Goal: Download file/media

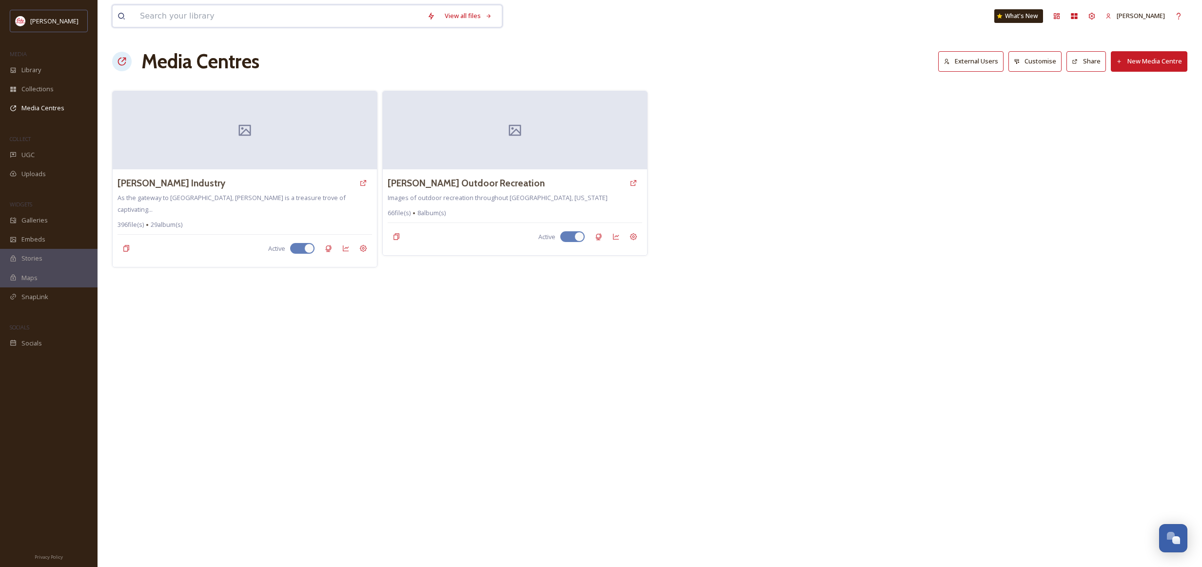
click at [186, 17] on input at bounding box center [278, 15] width 287 height 21
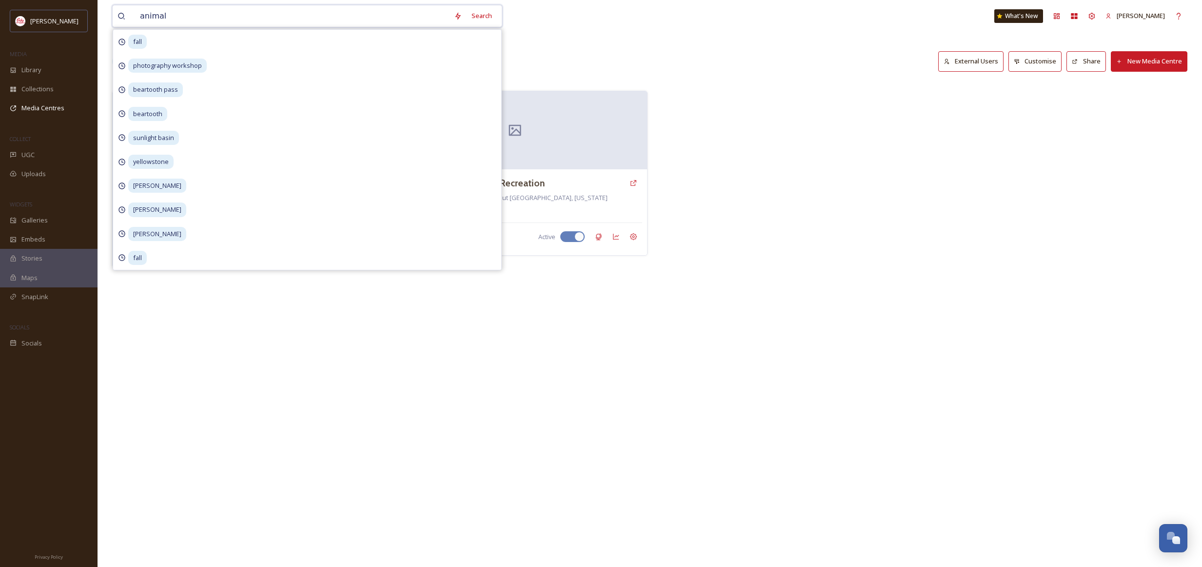
type input "animals"
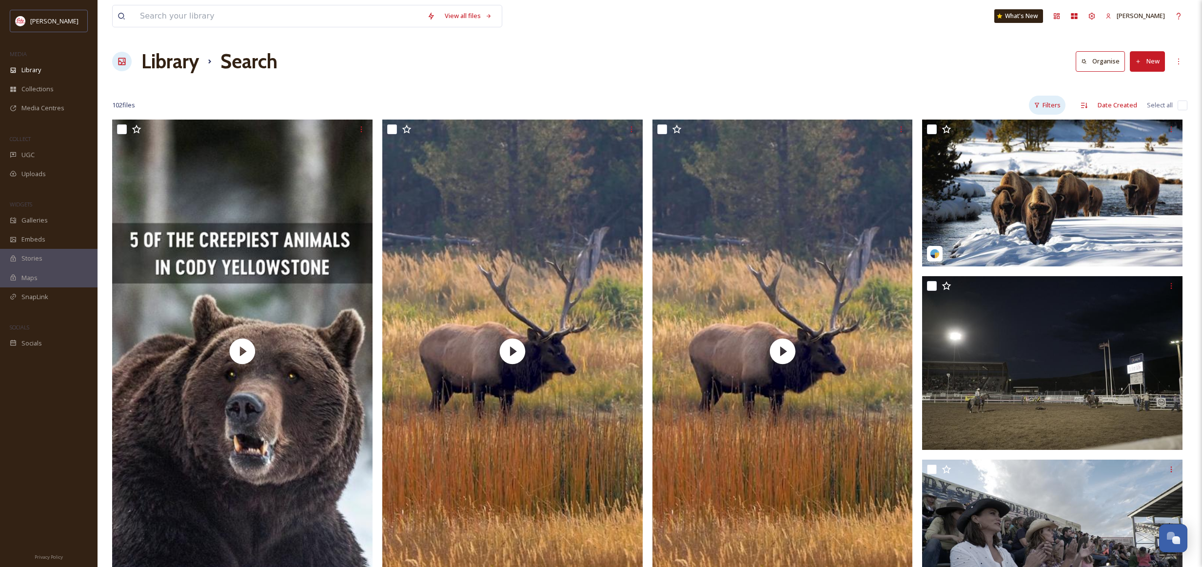
click at [1050, 105] on div "Filters" at bounding box center [1047, 105] width 37 height 19
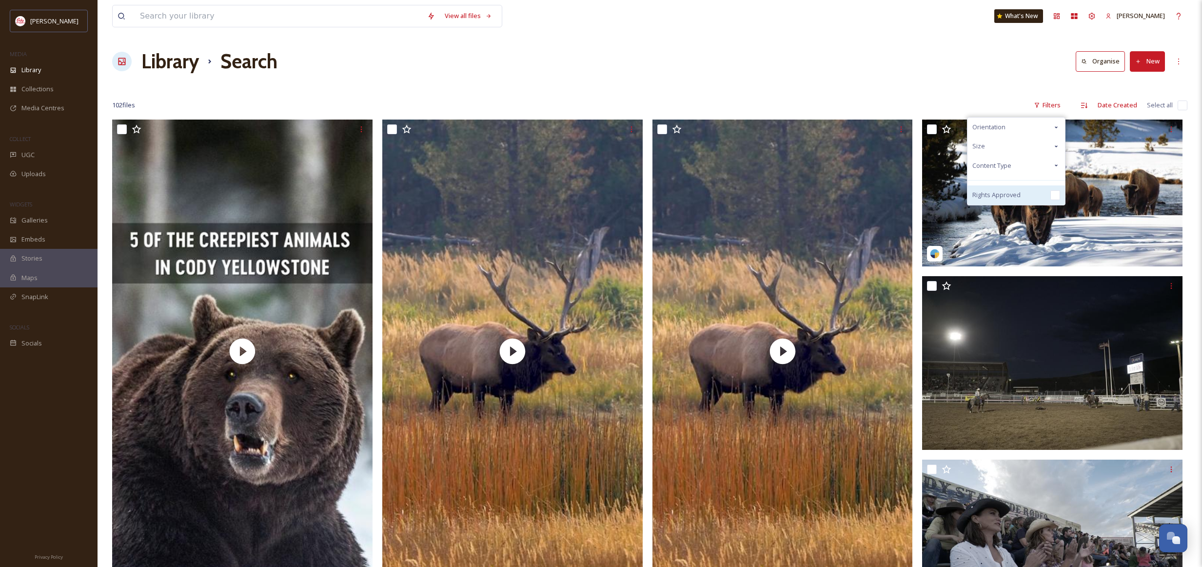
click at [1054, 194] on input "checkbox" at bounding box center [1055, 195] width 10 height 10
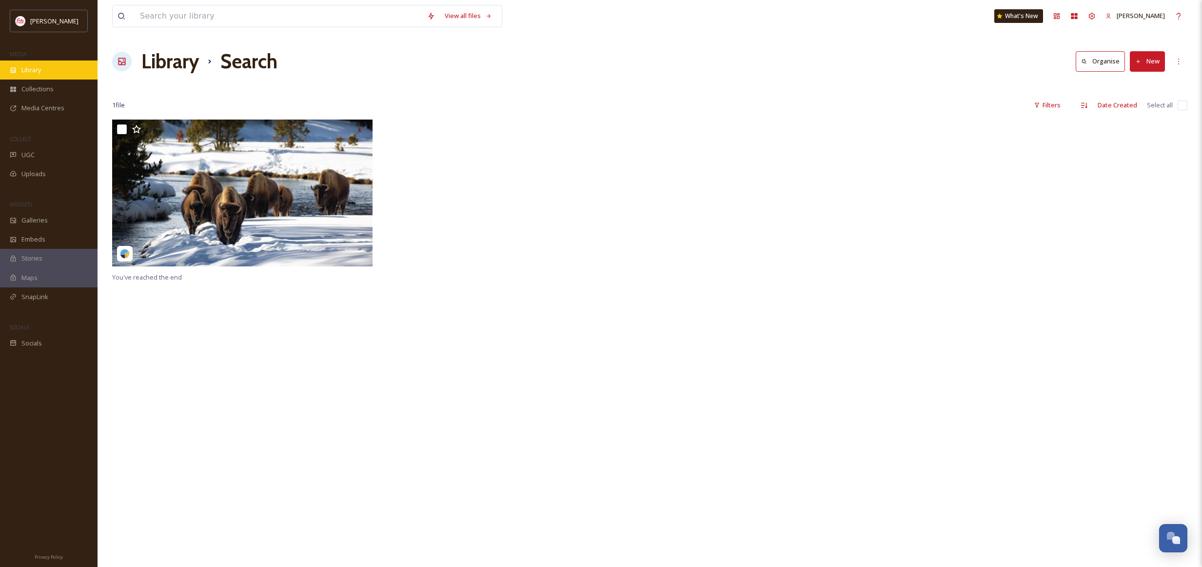
click at [33, 69] on span "Library" at bounding box center [31, 69] width 20 height 9
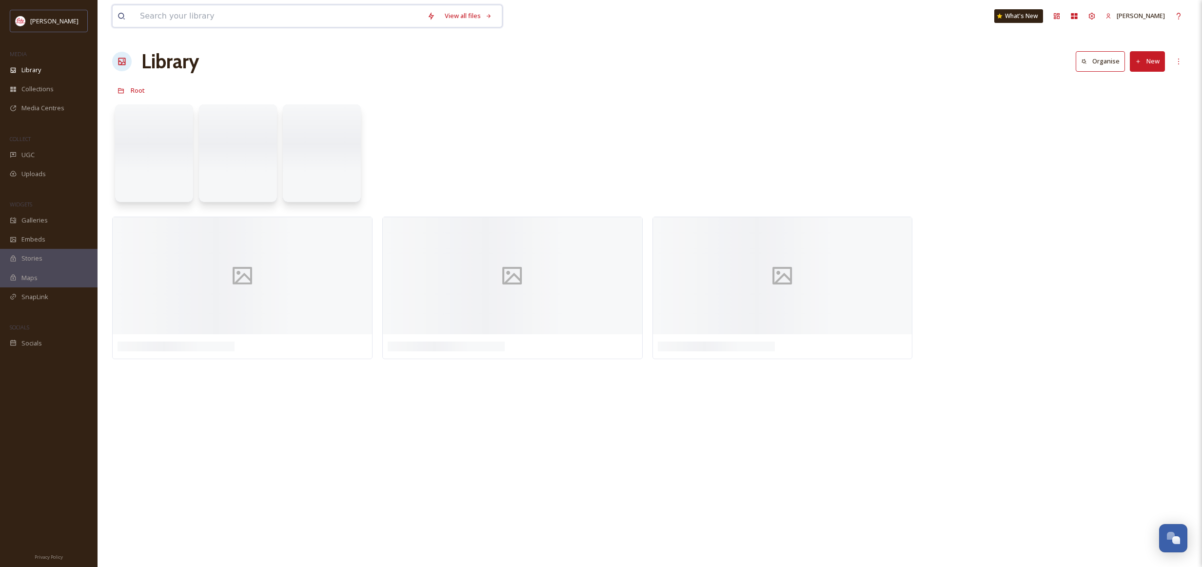
click at [165, 20] on input at bounding box center [278, 15] width 287 height 21
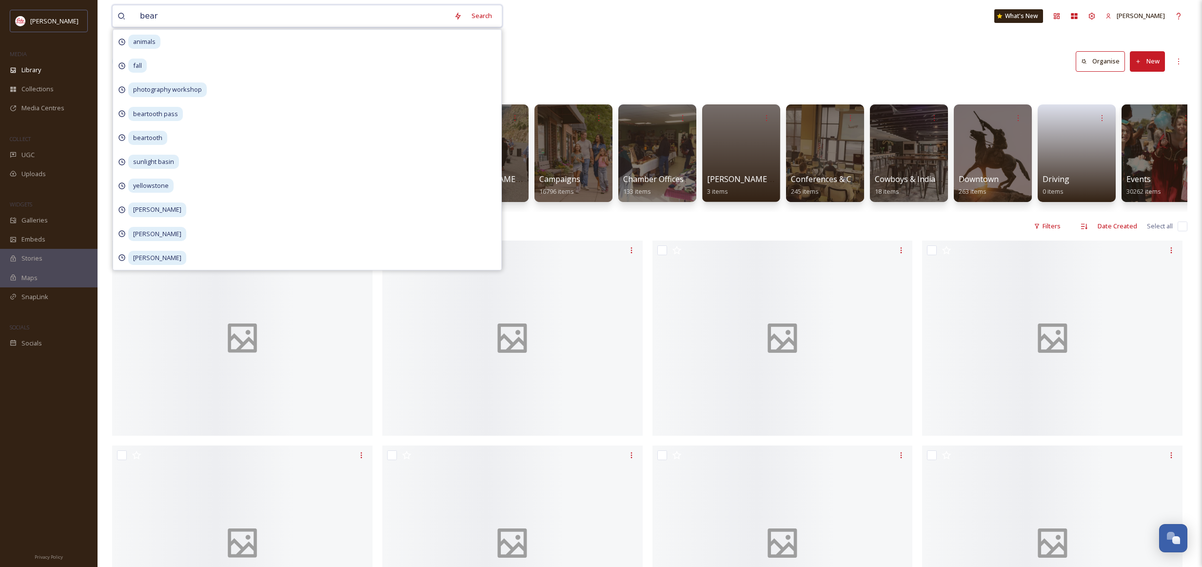
type input "bears"
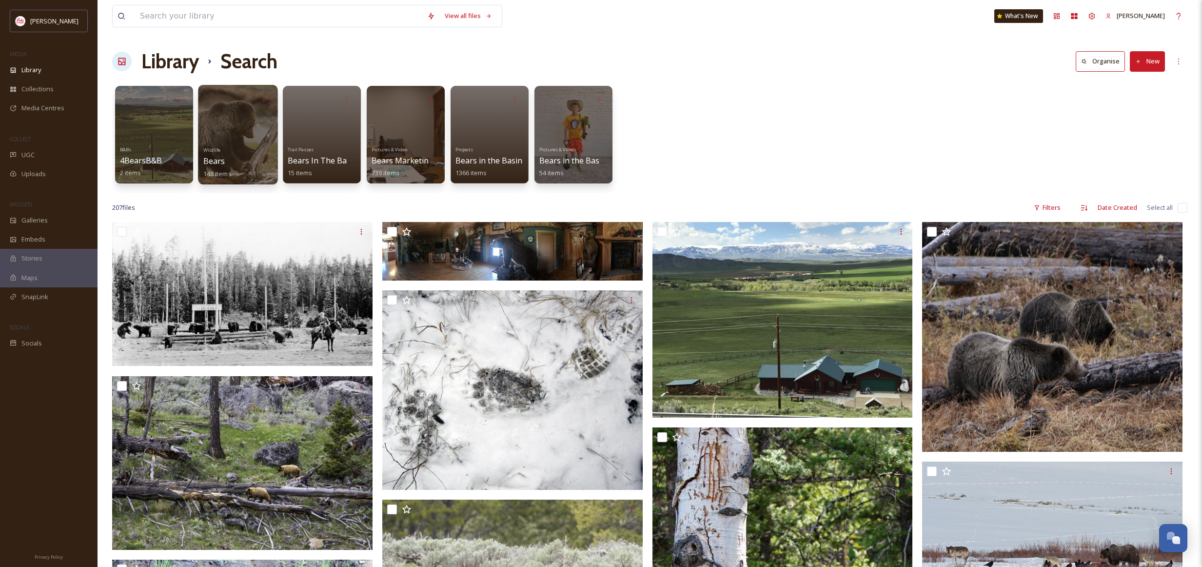
click at [207, 135] on div at bounding box center [237, 134] width 79 height 99
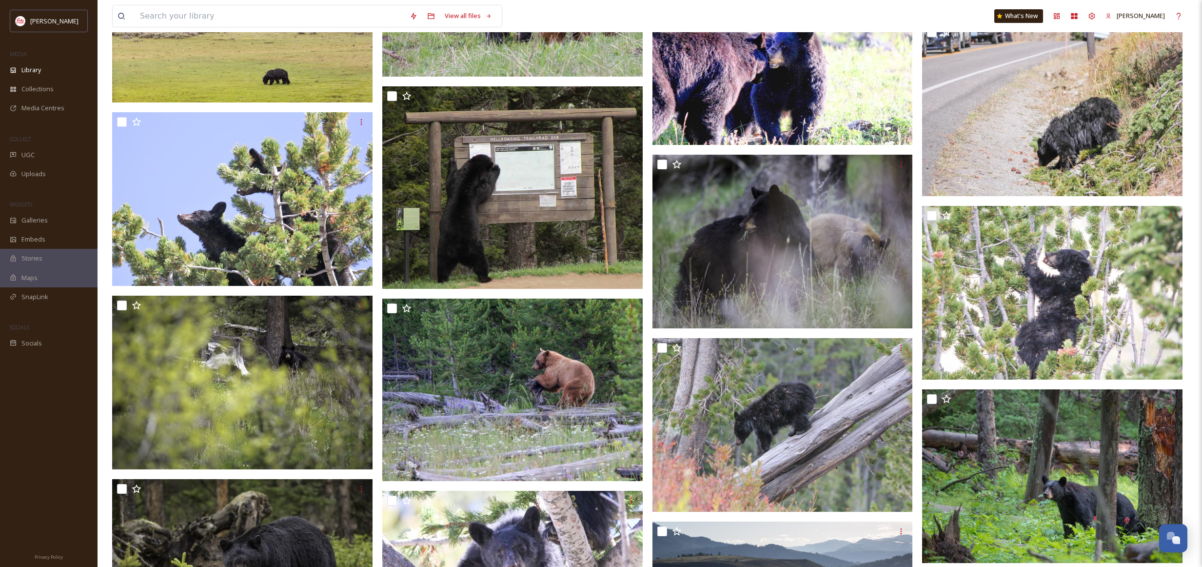
scroll to position [5778, 0]
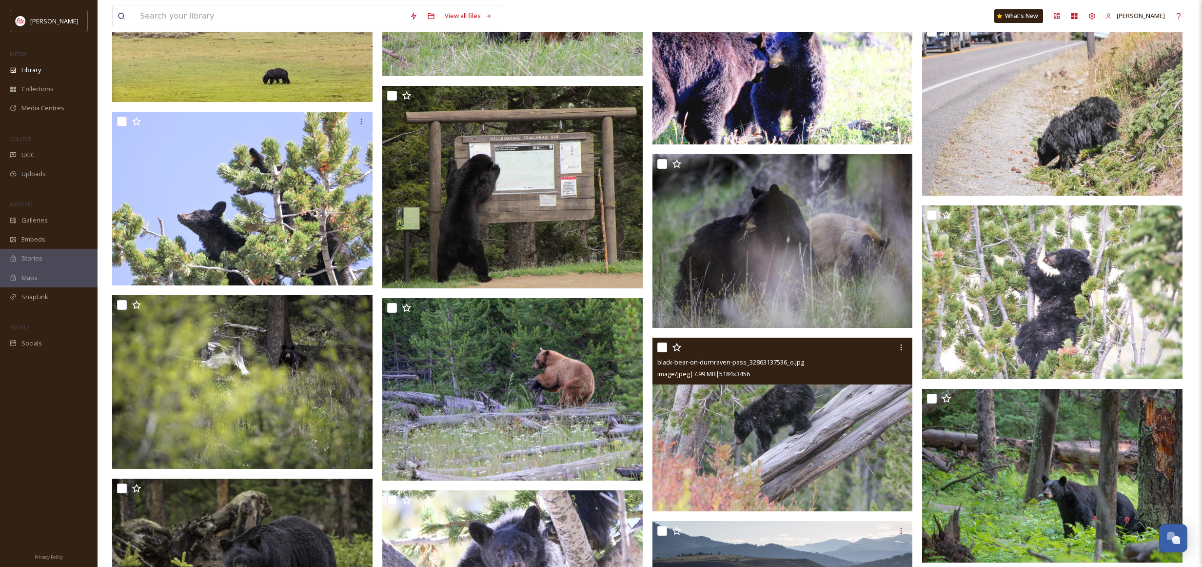
click at [663, 348] on input "checkbox" at bounding box center [662, 347] width 10 height 10
checkbox input "true"
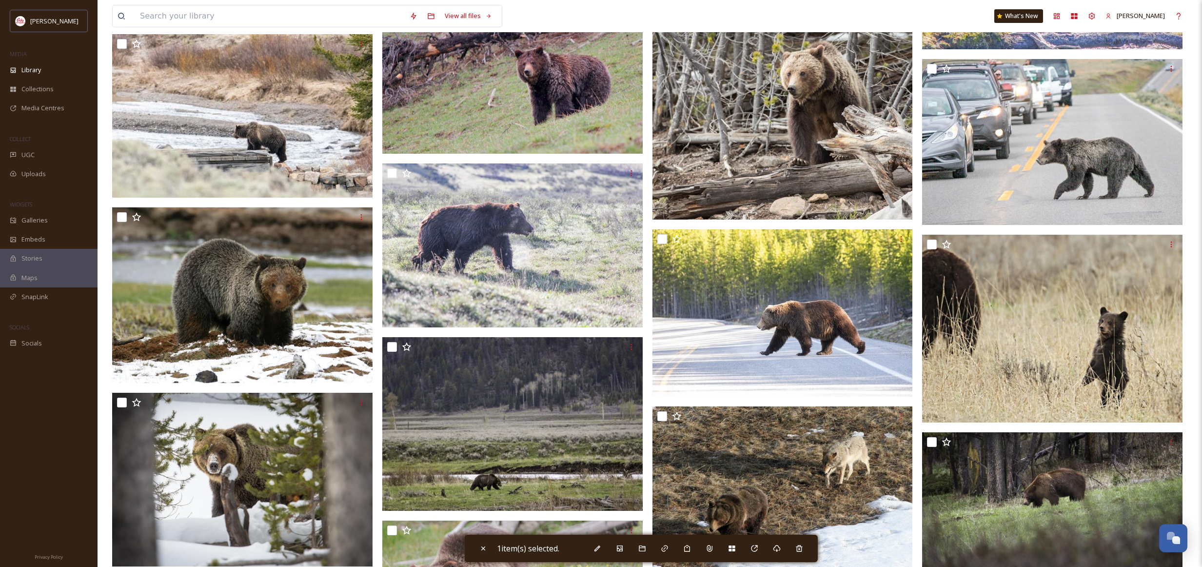
scroll to position [4383, 0]
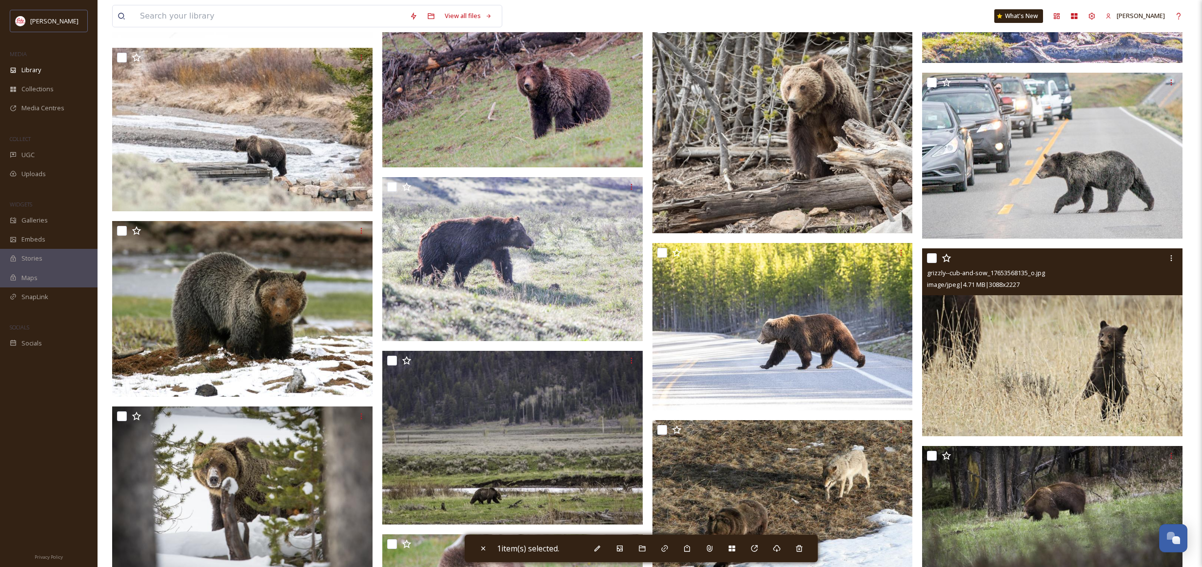
click at [934, 258] on input "checkbox" at bounding box center [932, 258] width 10 height 10
checkbox input "true"
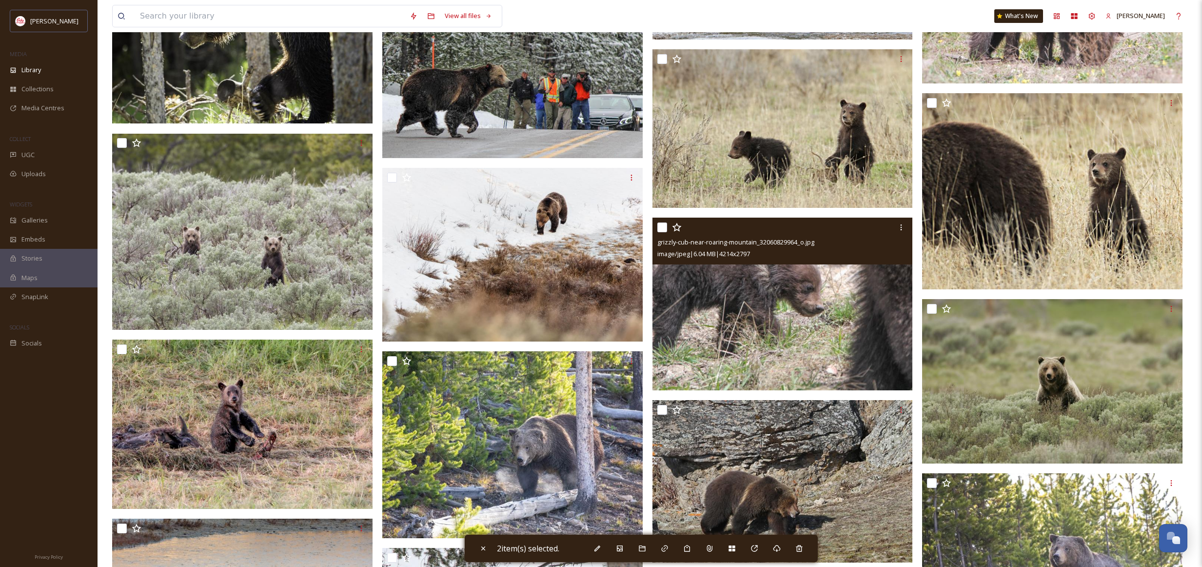
scroll to position [1769, 0]
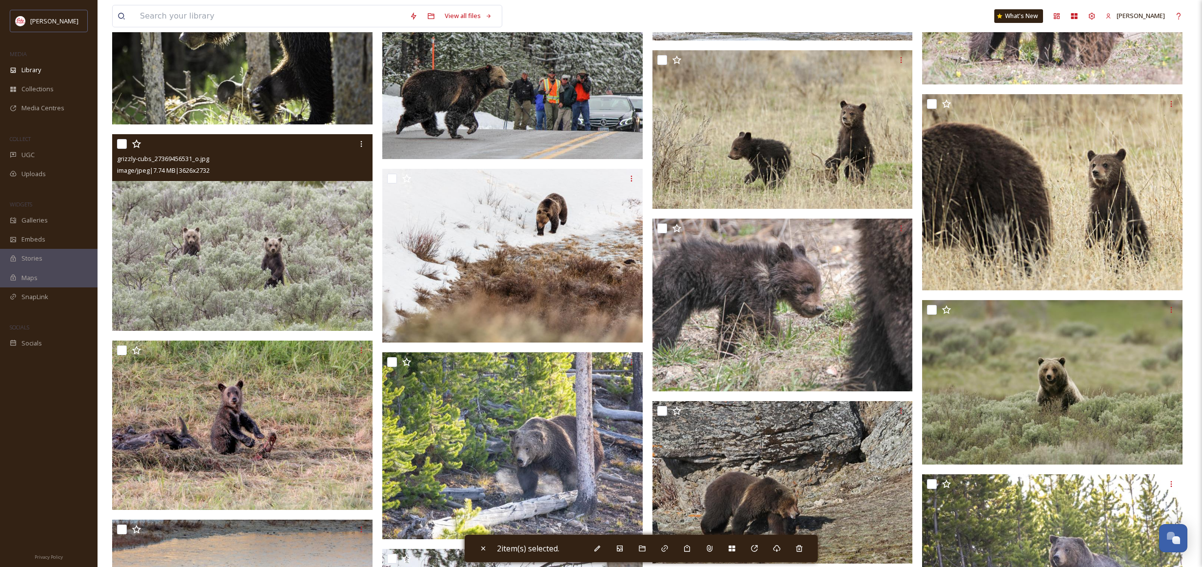
click at [125, 143] on input "checkbox" at bounding box center [122, 144] width 10 height 10
checkbox input "true"
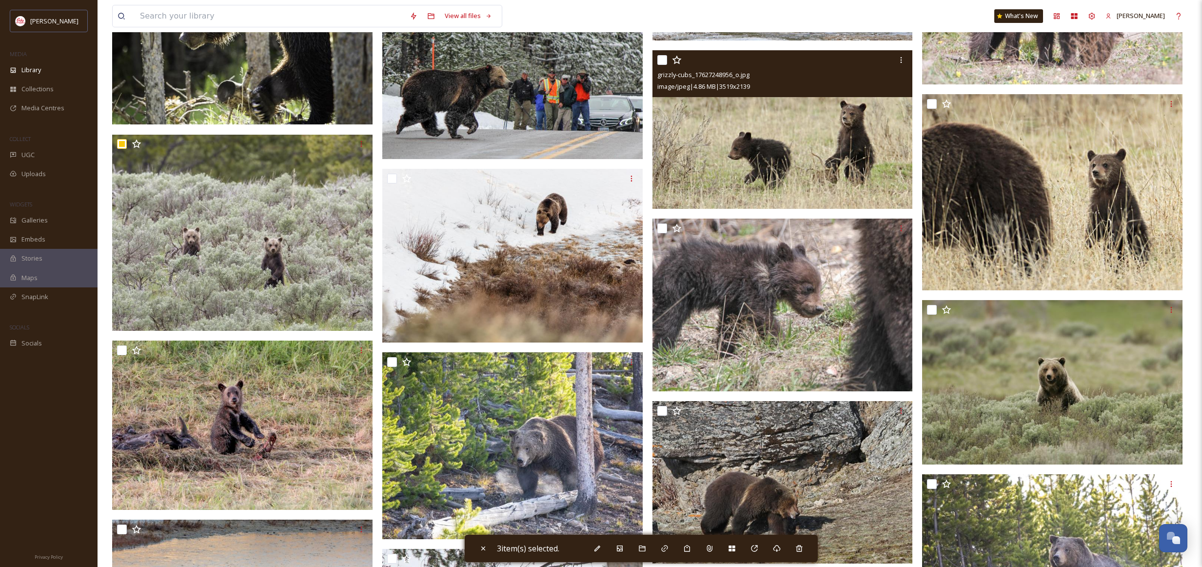
click at [662, 57] on input "checkbox" at bounding box center [662, 60] width 10 height 10
checkbox input "true"
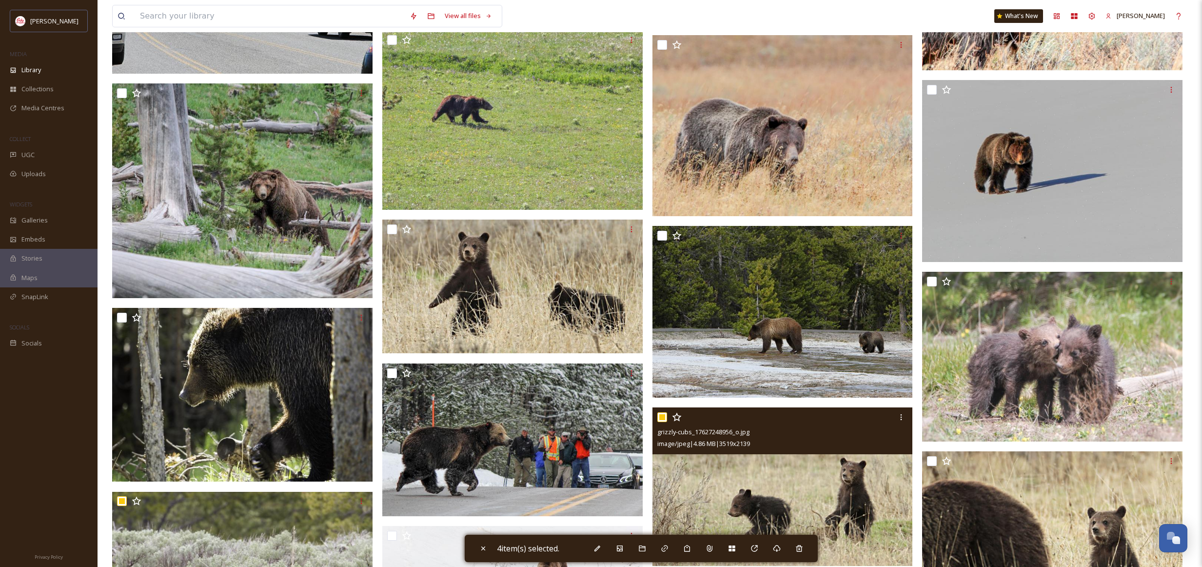
scroll to position [1362, 0]
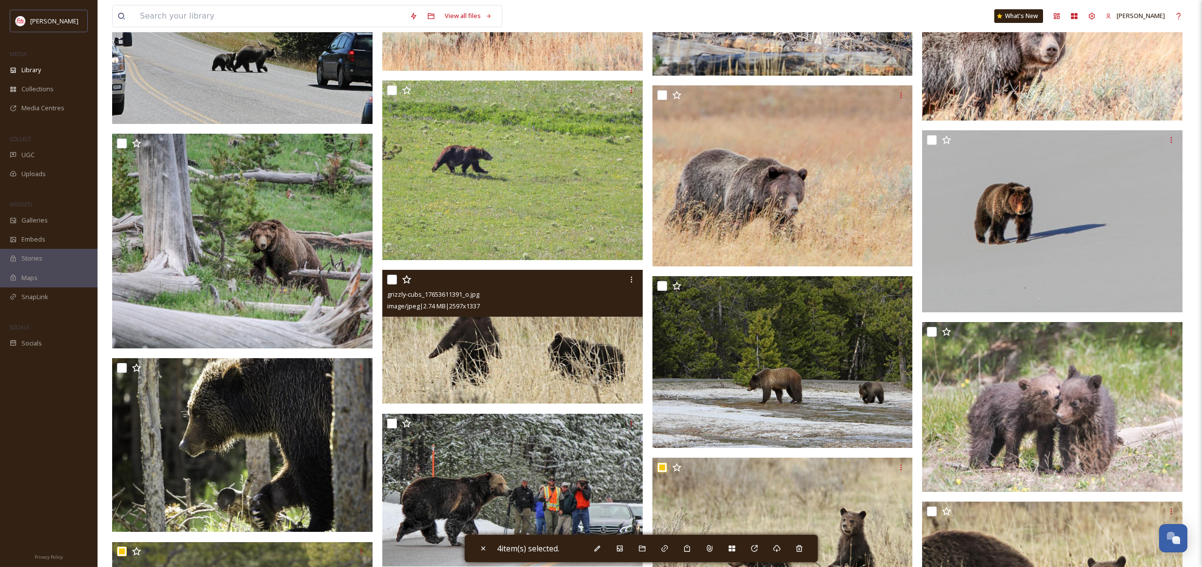
click at [394, 283] on input "checkbox" at bounding box center [392, 279] width 10 height 10
checkbox input "true"
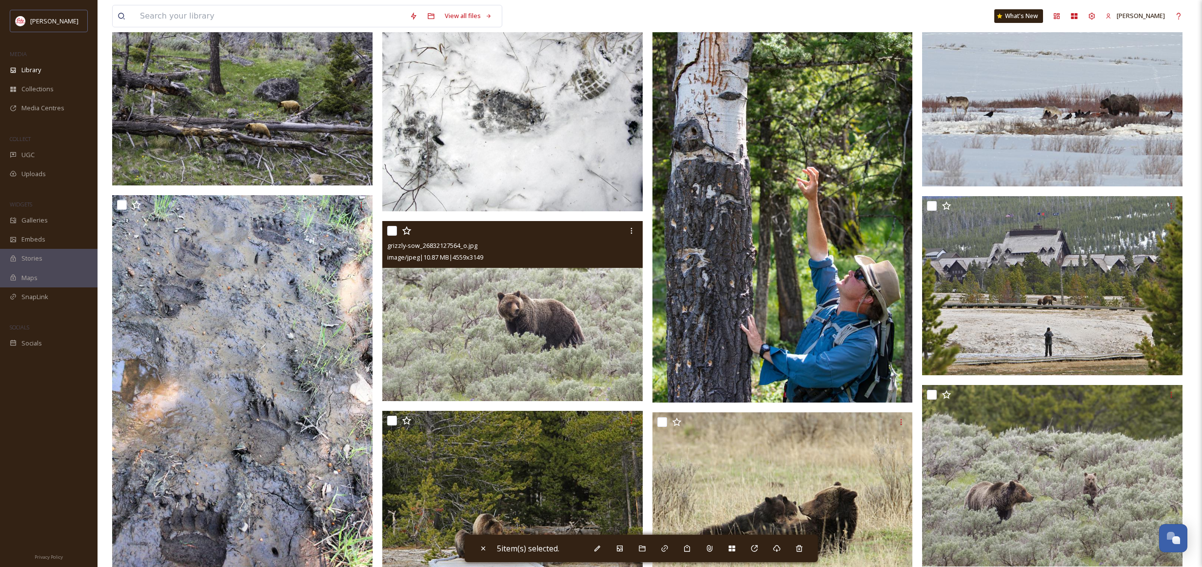
scroll to position [0, 0]
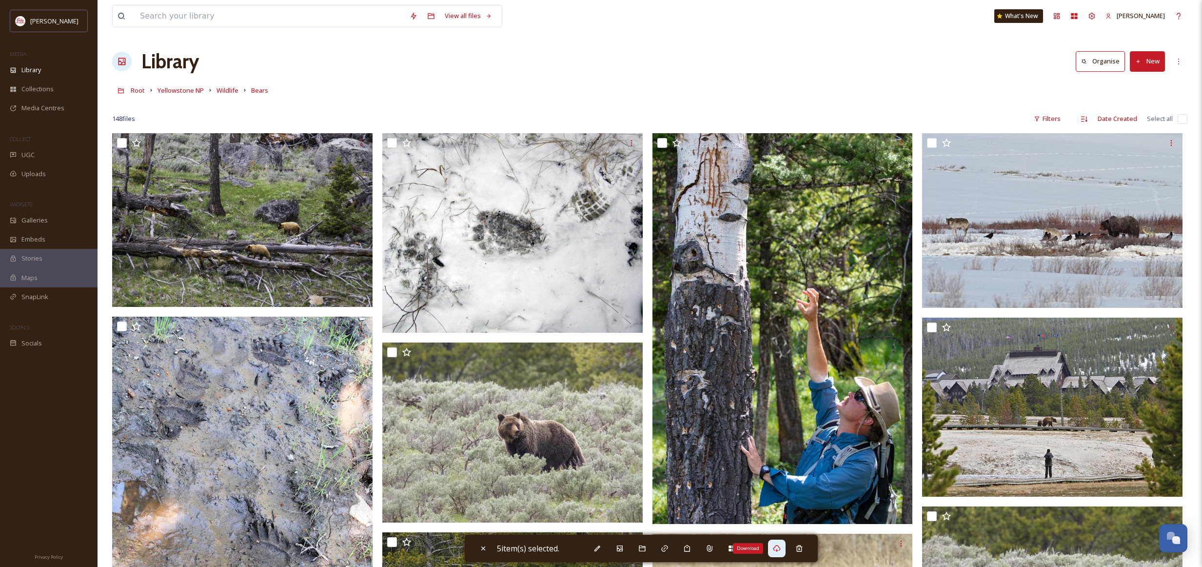
click at [783, 548] on div "Download" at bounding box center [777, 548] width 18 height 18
click at [206, 18] on input at bounding box center [270, 15] width 270 height 21
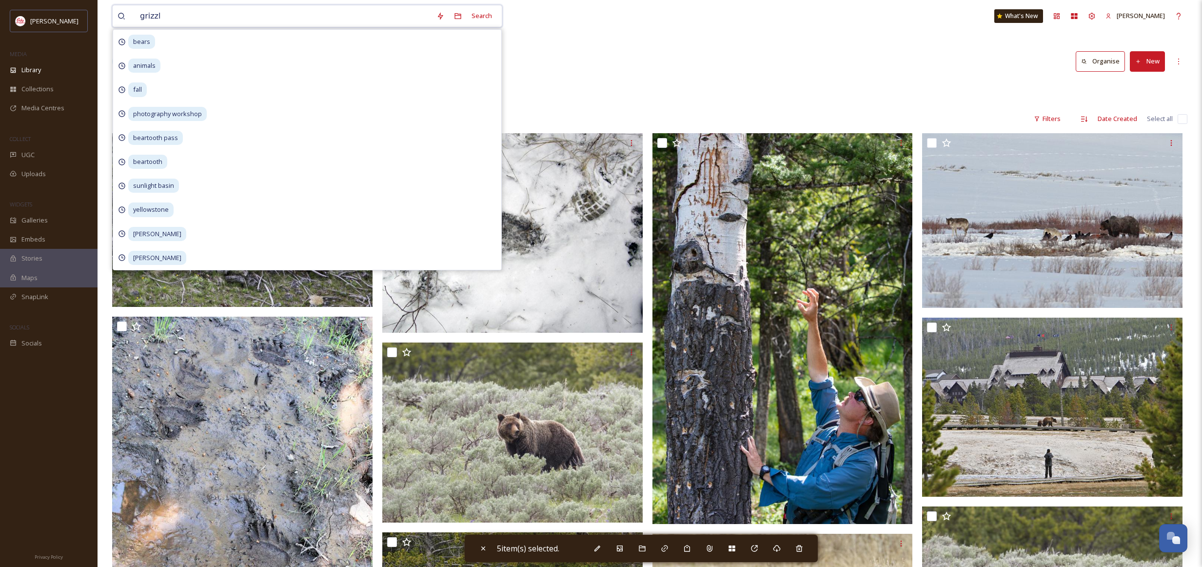
type input "grizzly"
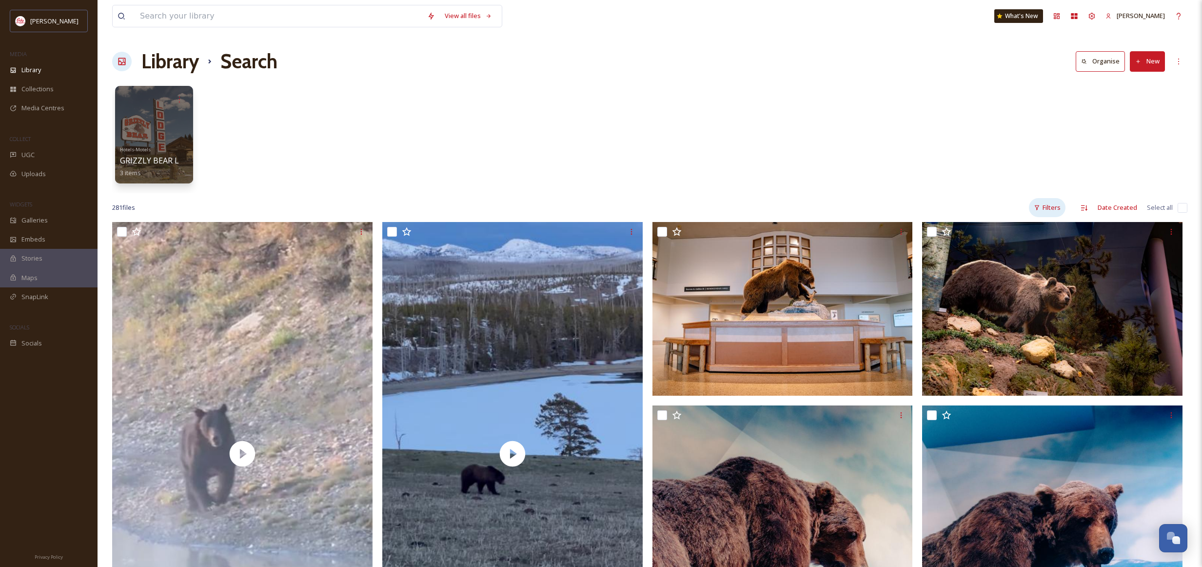
click at [1051, 211] on div "Filters" at bounding box center [1047, 207] width 37 height 19
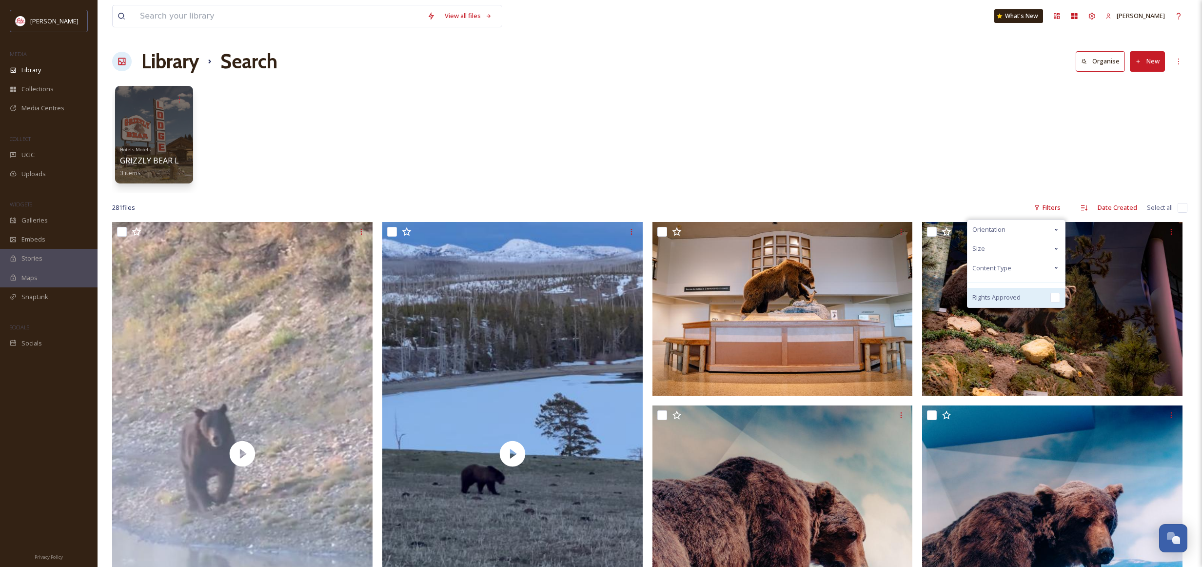
click at [1019, 296] on span "Rights Approved" at bounding box center [996, 297] width 48 height 9
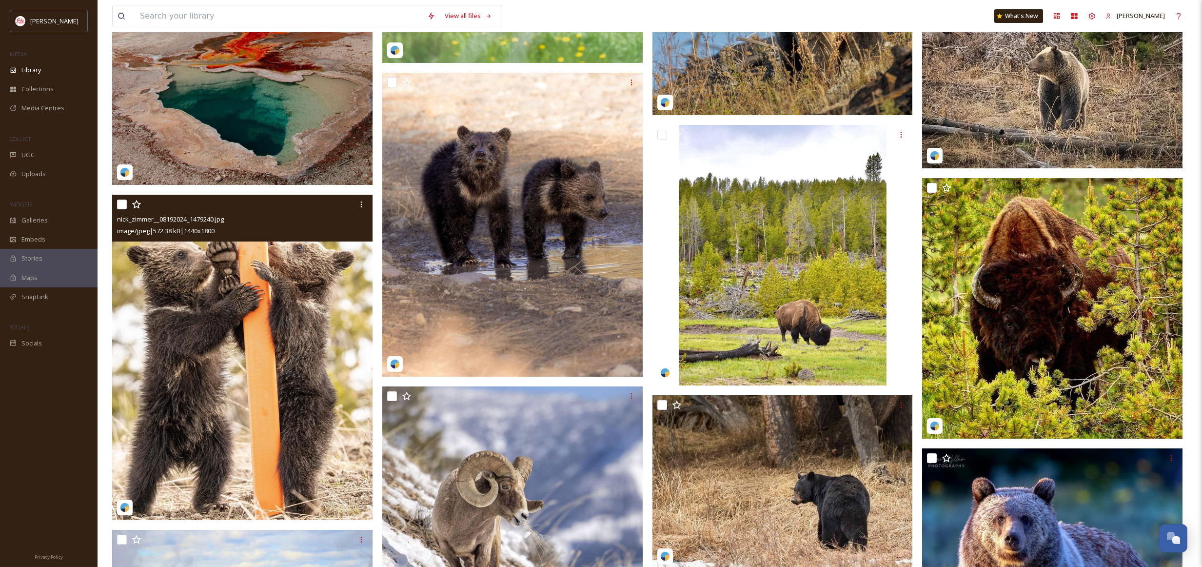
scroll to position [1271, 0]
click at [218, 280] on img at bounding box center [242, 357] width 260 height 326
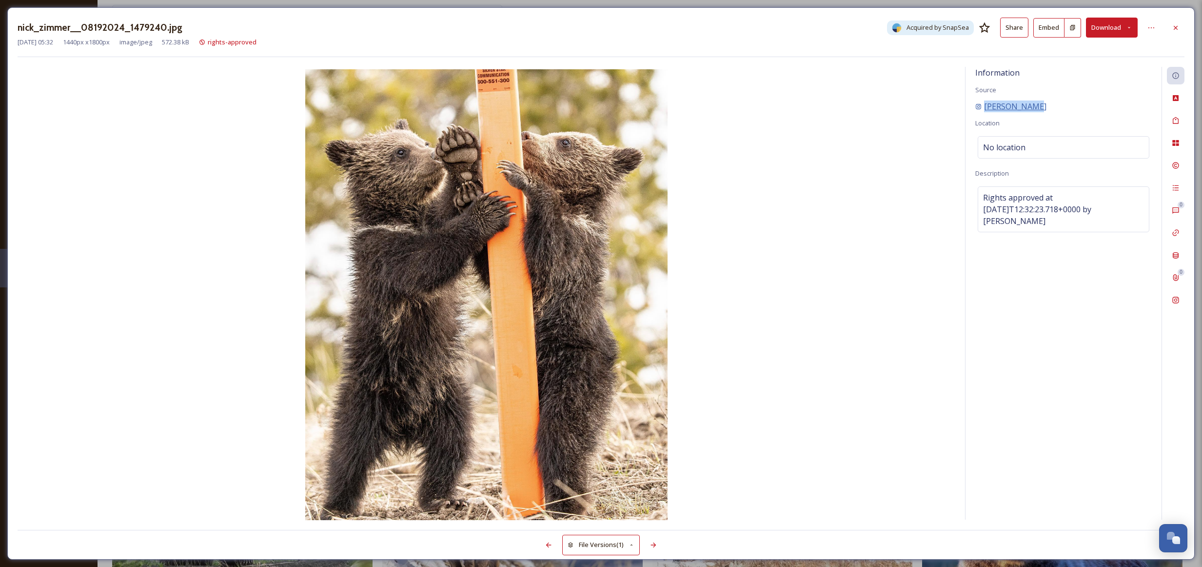
drag, startPoint x: 1041, startPoint y: 109, endPoint x: 975, endPoint y: 108, distance: 66.3
click at [975, 108] on div "[PERSON_NAME]" at bounding box center [1063, 106] width 176 height 12
copy span "[PERSON_NAME]"
drag, startPoint x: 1113, startPoint y: 29, endPoint x: 1054, endPoint y: 27, distance: 59.0
click at [1113, 29] on button "Download" at bounding box center [1112, 28] width 52 height 20
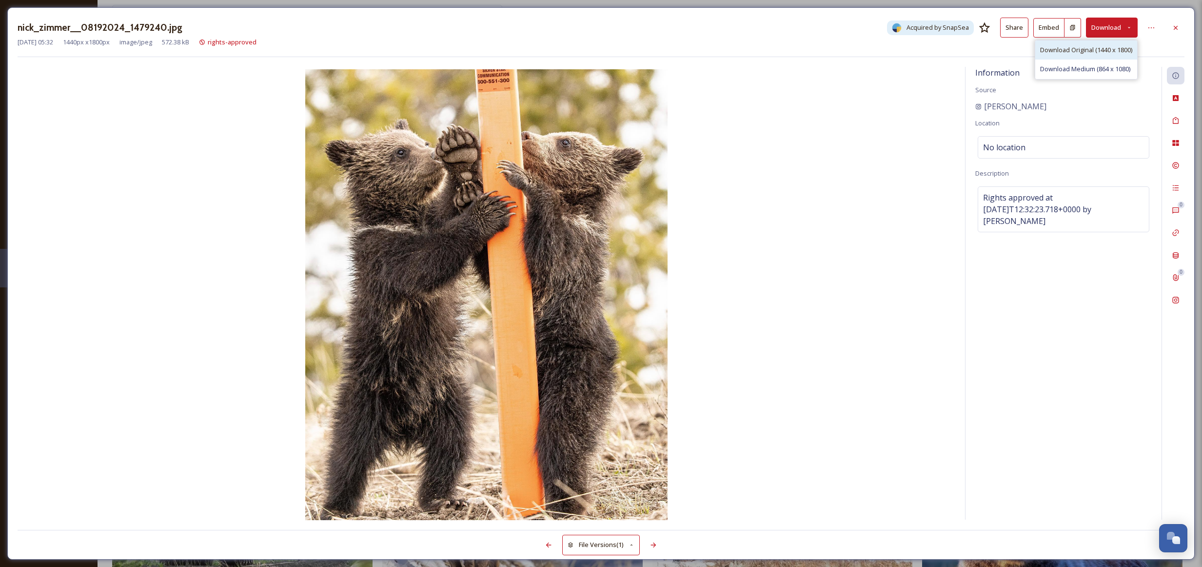
click at [1109, 50] on span "Download Original (1440 x 1800)" at bounding box center [1086, 49] width 92 height 9
click at [1176, 26] on icon at bounding box center [1176, 28] width 8 height 8
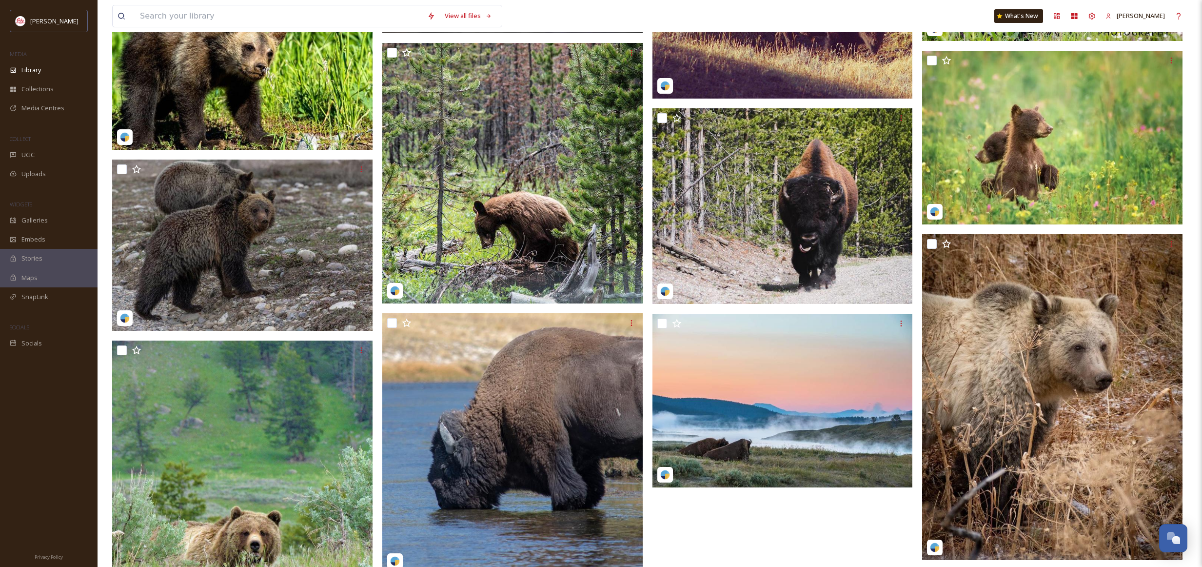
scroll to position [2412, 0]
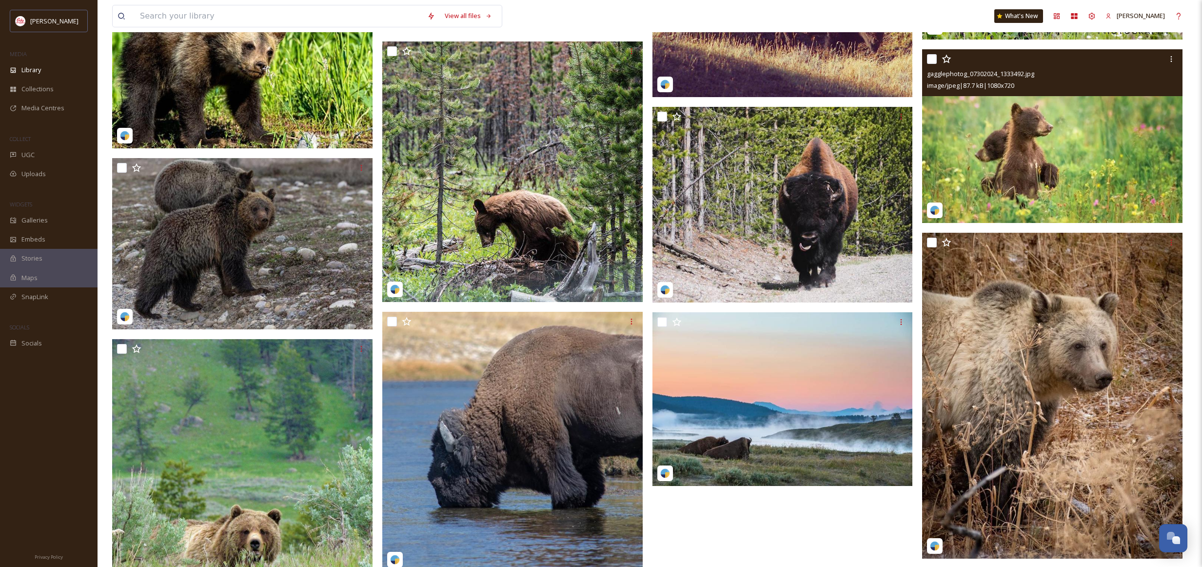
click at [973, 125] on img at bounding box center [1052, 136] width 260 height 174
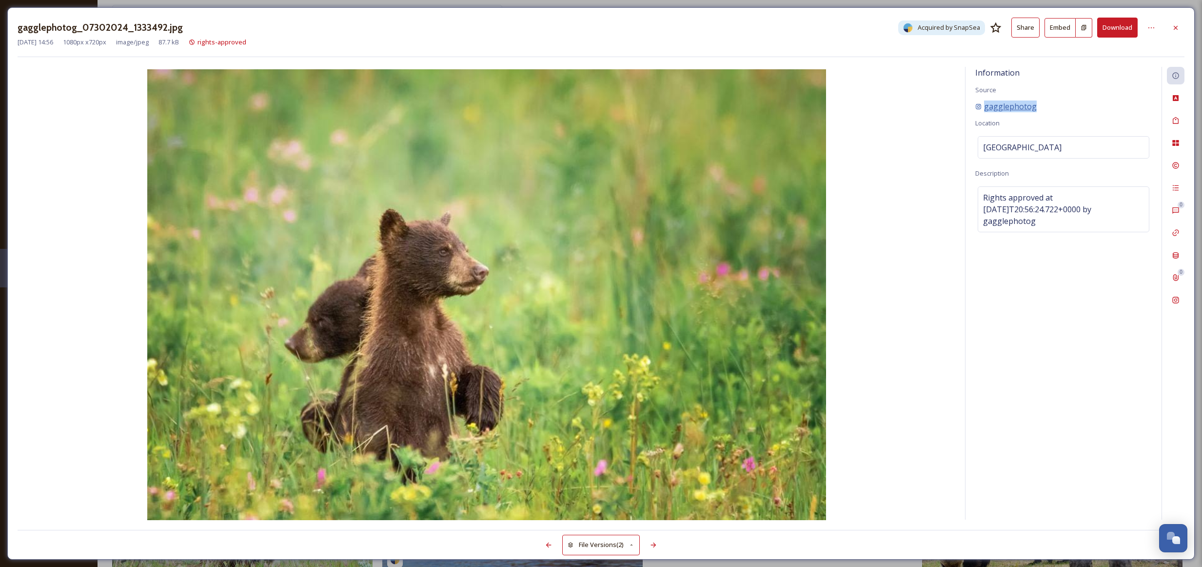
drag, startPoint x: 1040, startPoint y: 105, endPoint x: 983, endPoint y: 108, distance: 57.1
click at [983, 108] on div "gagglephotog" at bounding box center [1063, 106] width 176 height 12
copy span "gagglephotog"
click at [1117, 24] on button "Download" at bounding box center [1117, 28] width 40 height 20
click at [1175, 27] on icon at bounding box center [1176, 28] width 8 height 8
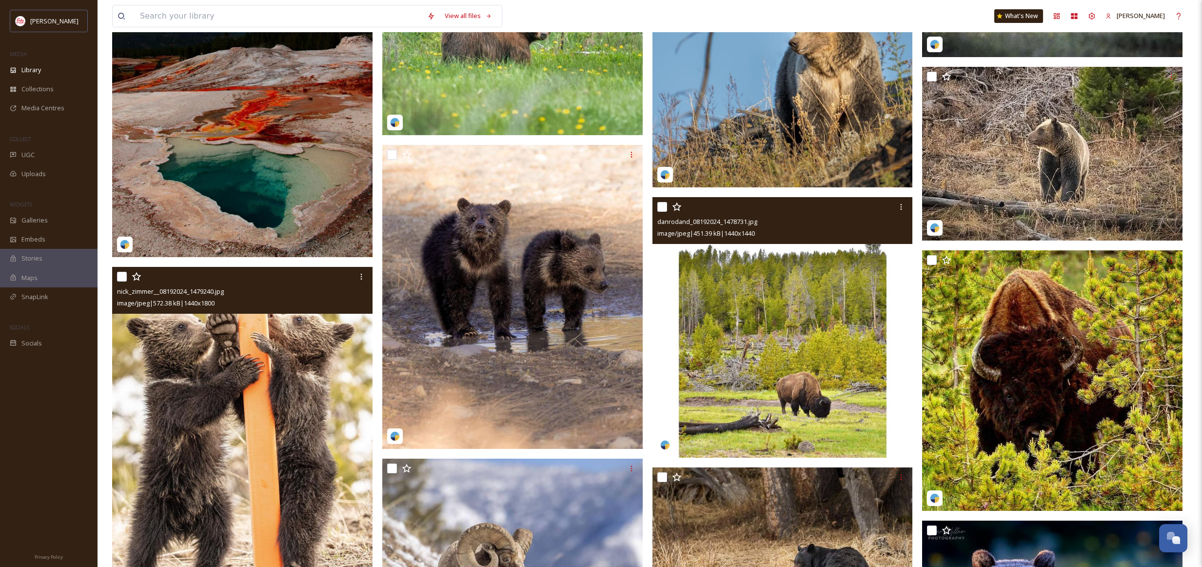
scroll to position [1156, 0]
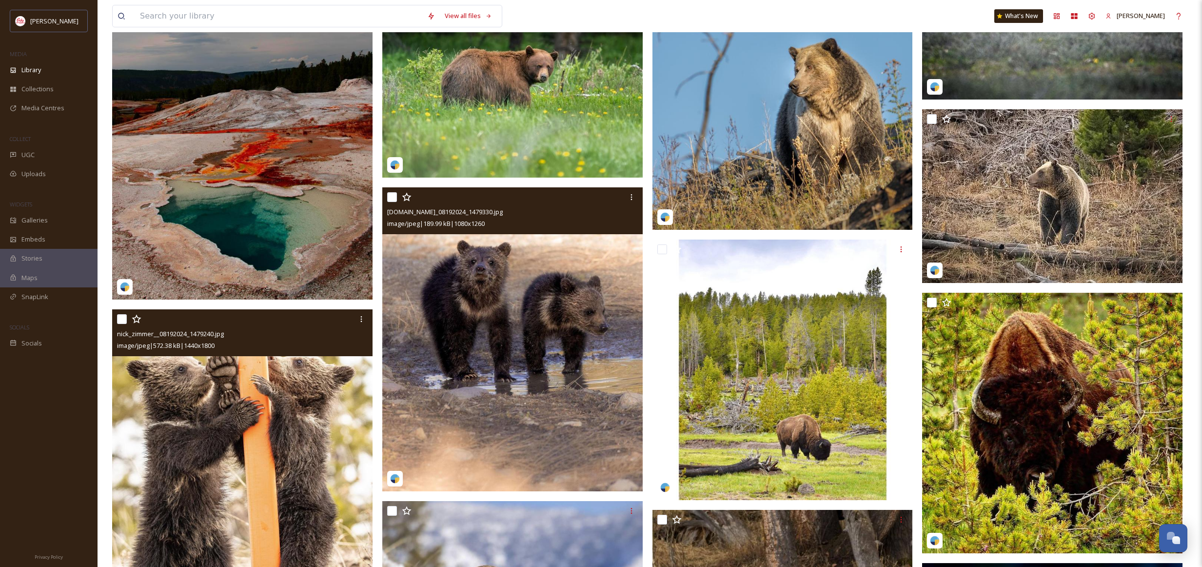
click at [445, 281] on img at bounding box center [512, 339] width 260 height 304
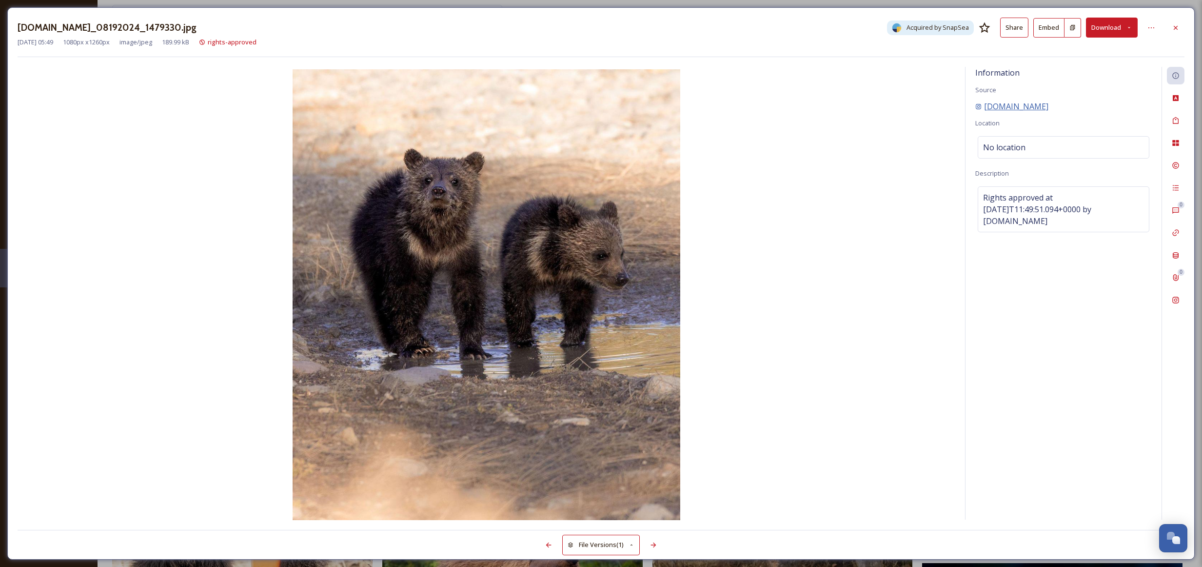
drag, startPoint x: 1046, startPoint y: 108, endPoint x: 984, endPoint y: 108, distance: 61.9
click at [984, 108] on div "[DOMAIN_NAME]" at bounding box center [1063, 106] width 176 height 12
copy span "[DOMAIN_NAME]"
click at [1113, 22] on button "Download" at bounding box center [1112, 28] width 52 height 20
click at [1090, 54] on span "Download Original (1080 x 1260)" at bounding box center [1086, 49] width 92 height 9
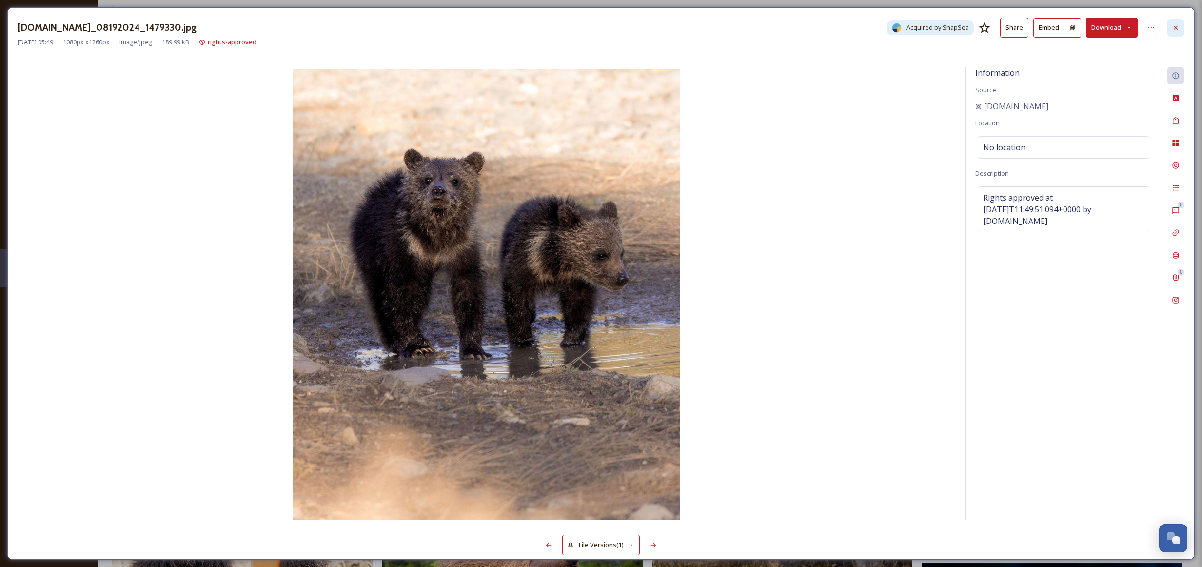
click at [1171, 27] on div at bounding box center [1176, 28] width 18 height 18
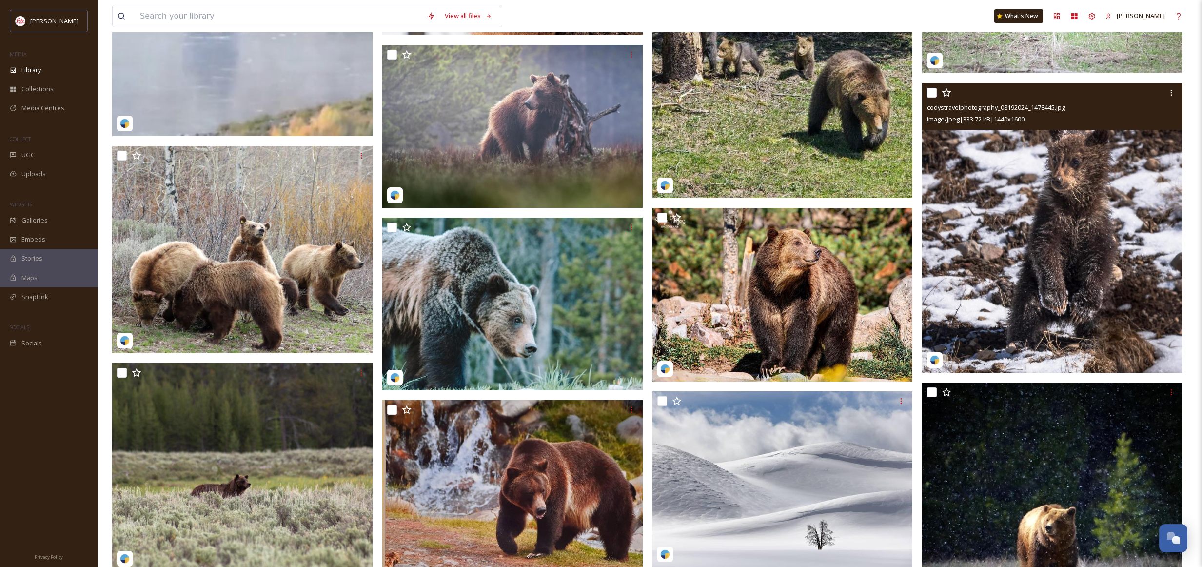
scroll to position [546, 0]
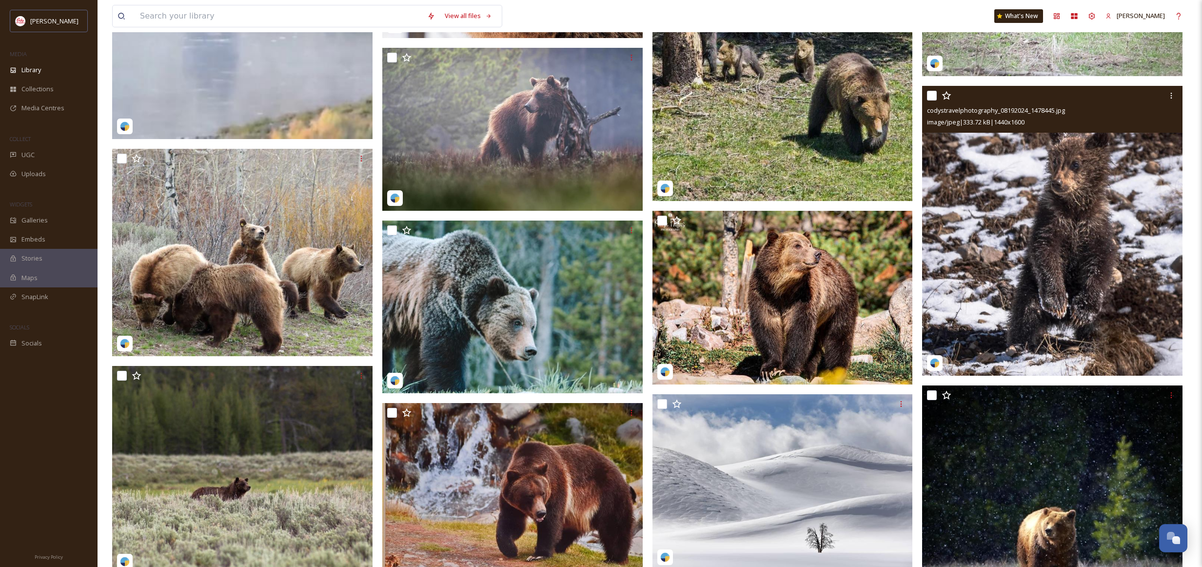
click at [1008, 176] on img at bounding box center [1052, 231] width 260 height 290
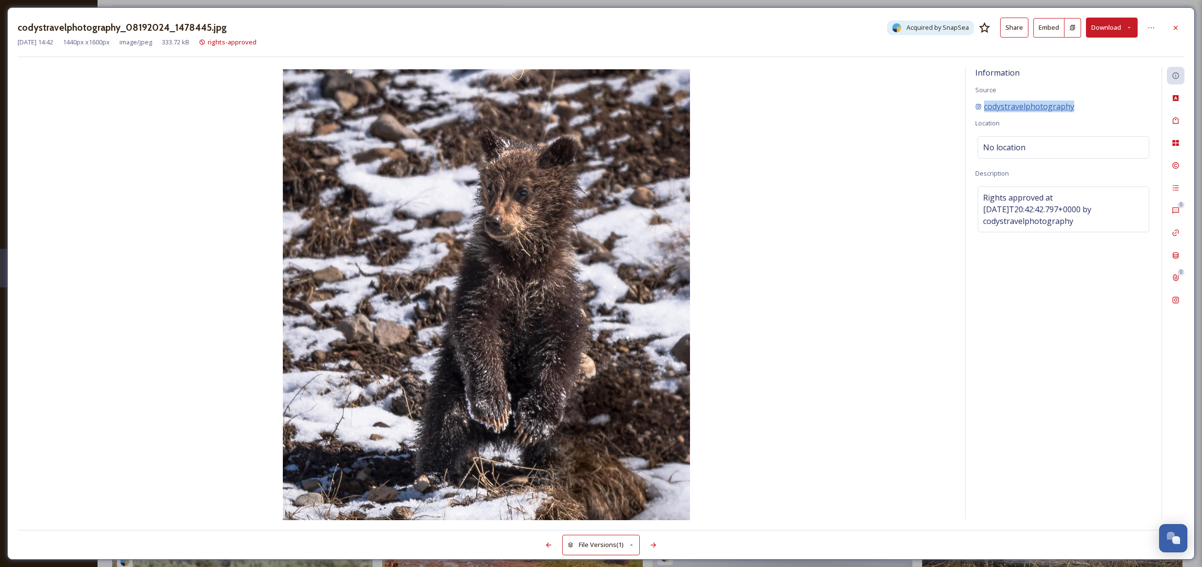
drag, startPoint x: 1076, startPoint y: 107, endPoint x: 985, endPoint y: 108, distance: 90.7
click at [985, 108] on div "codystravelphotography" at bounding box center [1063, 106] width 176 height 12
copy span "codystravelphotography"
click at [1097, 25] on button "Download" at bounding box center [1112, 28] width 52 height 20
drag, startPoint x: 1091, startPoint y: 52, endPoint x: 1029, endPoint y: 46, distance: 62.2
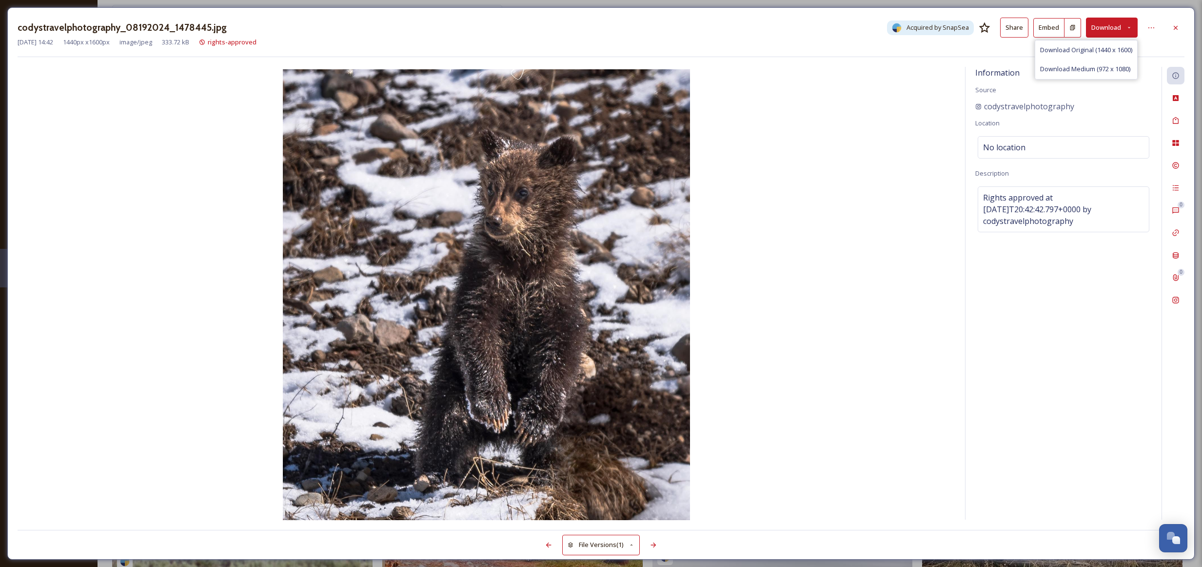
click at [1091, 52] on span "Download Original (1440 x 1600)" at bounding box center [1086, 49] width 92 height 9
